Goal: Navigation & Orientation: Find specific page/section

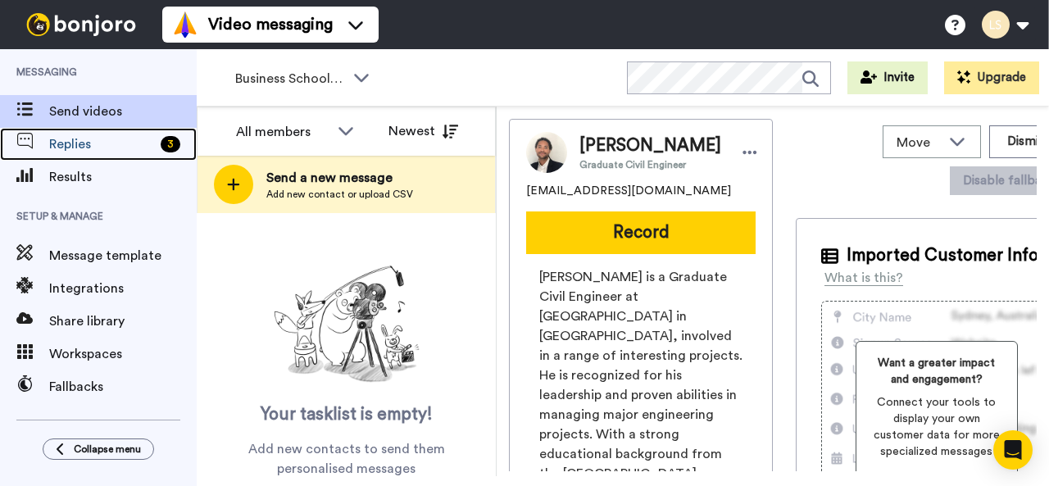
drag, startPoint x: 48, startPoint y: 92, endPoint x: 83, endPoint y: 112, distance: 40.1
click at [74, 140] on span "Replies" at bounding box center [101, 144] width 105 height 20
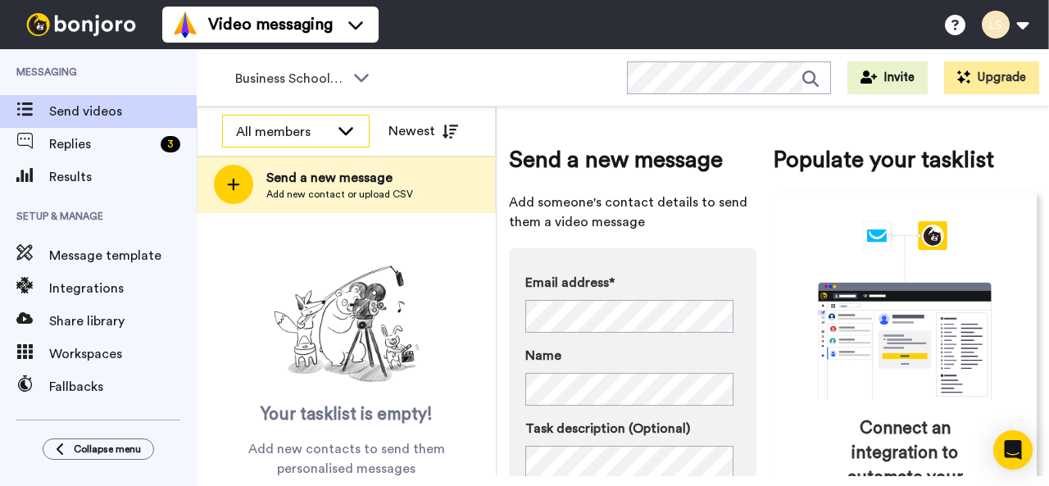
click at [353, 125] on icon at bounding box center [346, 130] width 20 height 16
click at [392, 74] on div "Business School 2025 WORKSPACES View all All Lead Conversion Business School 20…" at bounding box center [623, 77] width 852 height 57
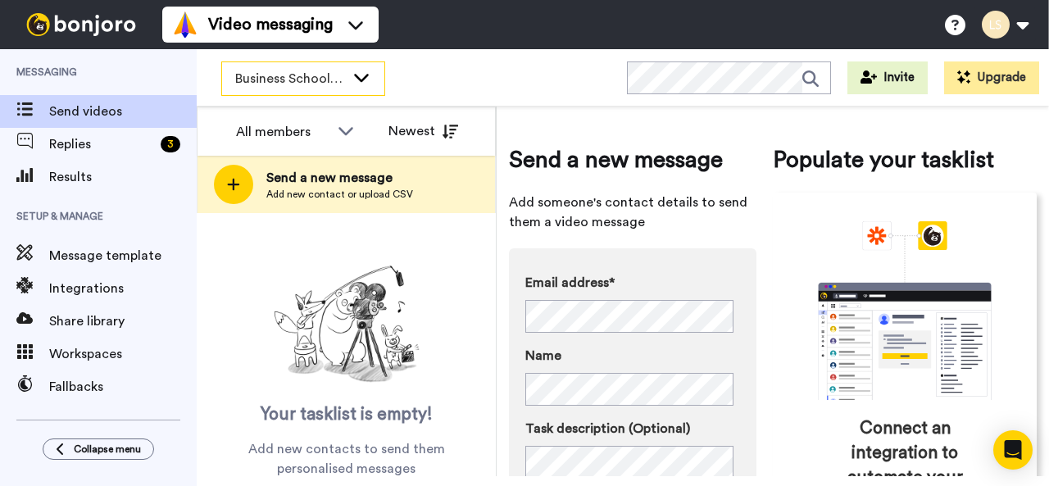
click at [359, 75] on icon at bounding box center [362, 77] width 20 height 16
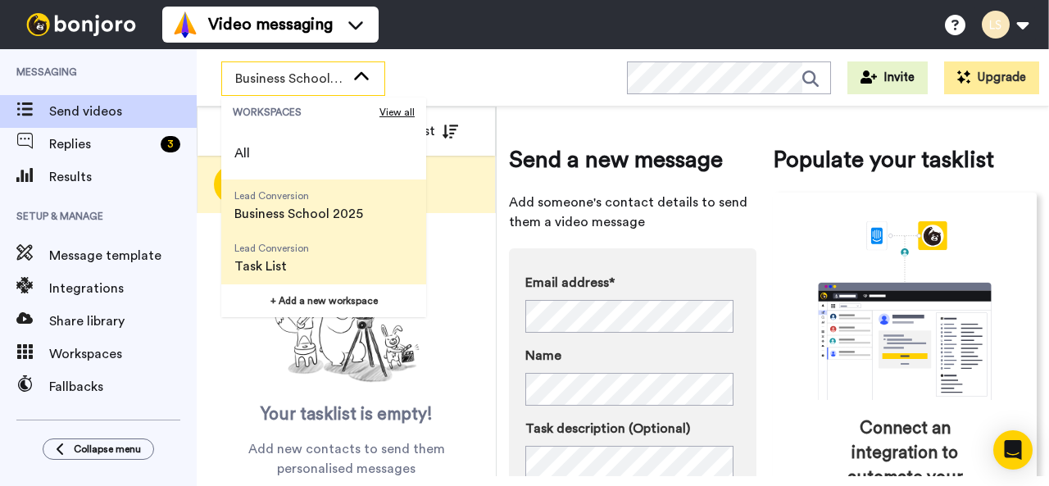
click at [251, 253] on span "Lead Conversion" at bounding box center [271, 248] width 75 height 13
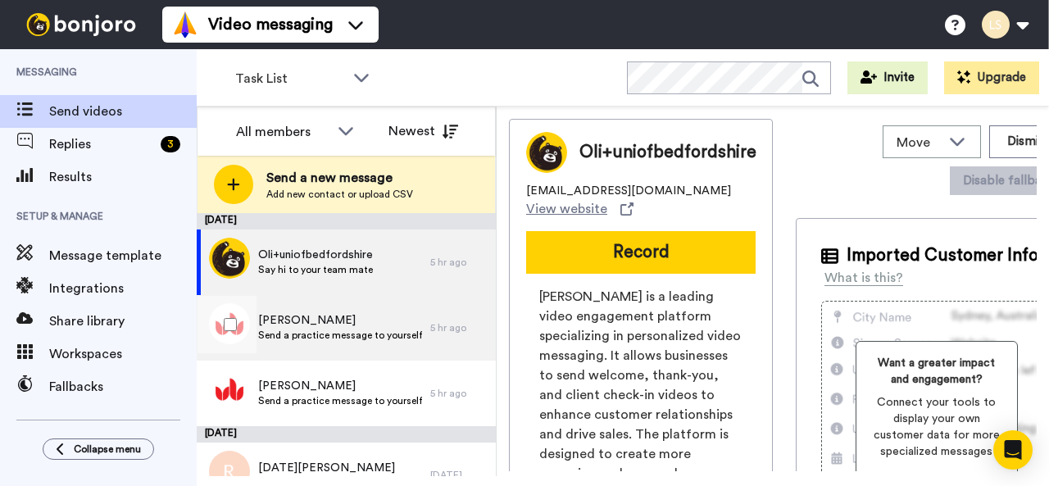
scroll to position [31, 0]
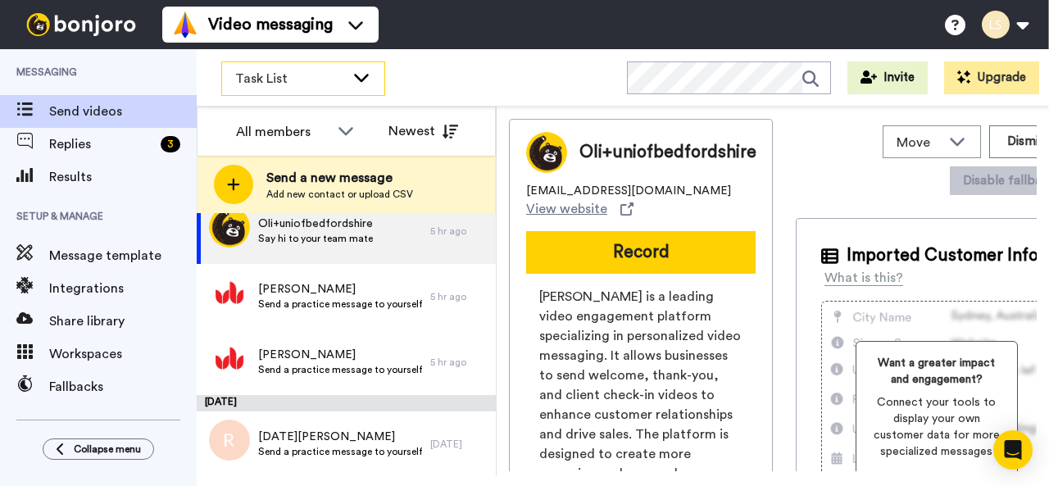
click at [364, 76] on icon at bounding box center [361, 78] width 15 height 8
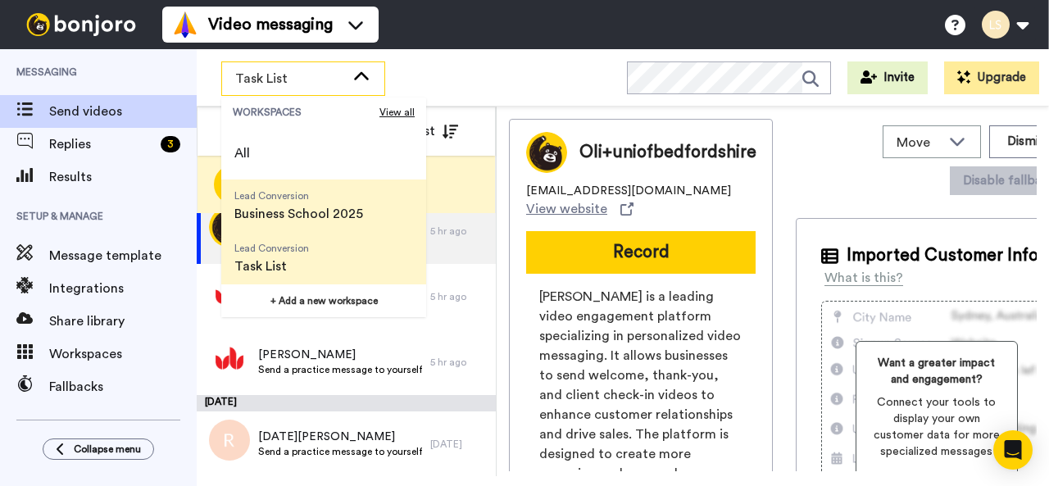
click at [282, 202] on span "Lead Conversion Business School 2025" at bounding box center [298, 205] width 155 height 52
